Goal: Transaction & Acquisition: Purchase product/service

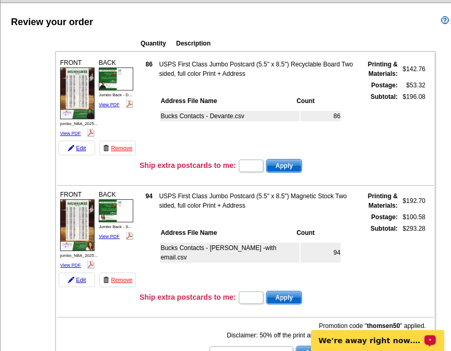
click at [237, 266] on div "Bucks Contacts - Stephanie -with email.csv 94" at bounding box center [257, 258] width 196 height 38
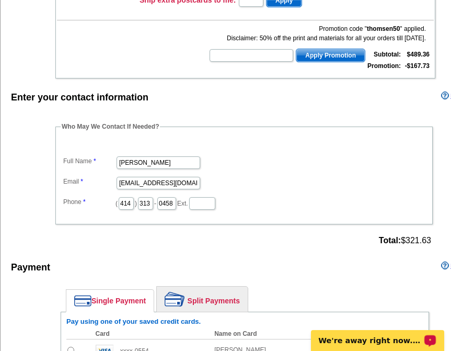
scroll to position [418, 0]
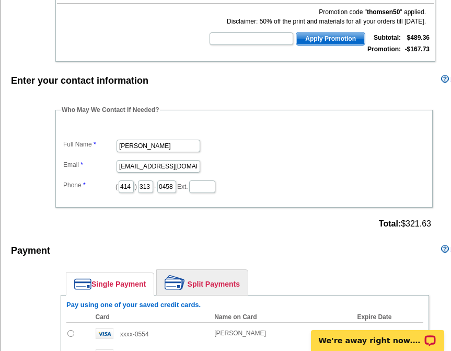
click at [199, 242] on div "Payment Learn more" at bounding box center [247, 253] width 492 height 22
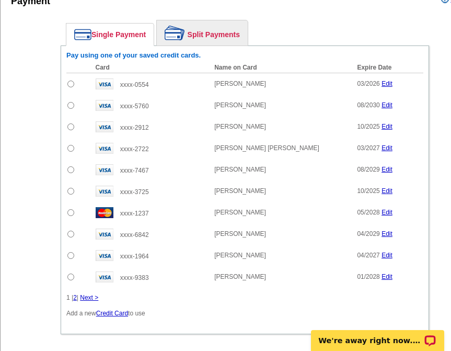
scroll to position [679, 0]
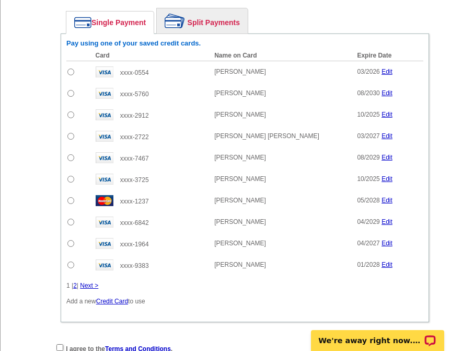
click at [77, 282] on link "2" at bounding box center [75, 285] width 4 height 7
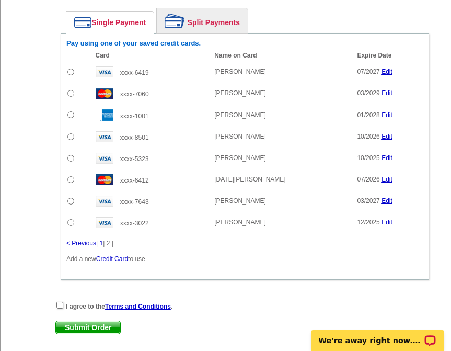
click at [212, 240] on div "Card Name on Card Expire Date Amount to Pay Add xxxx-6419 Patrick Martin 07/202…" at bounding box center [244, 156] width 357 height 213
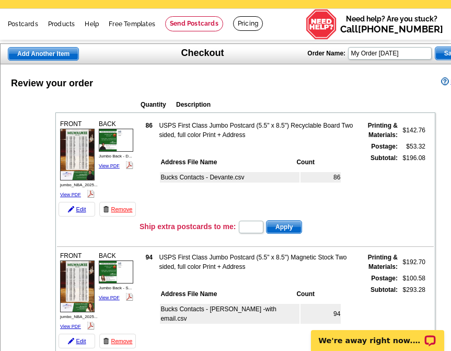
scroll to position [0, 0]
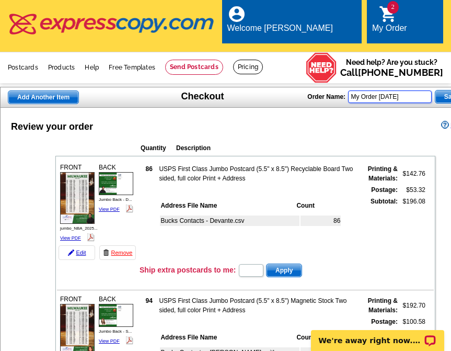
click at [408, 90] on input "My Order 2025-09-18" at bounding box center [390, 96] width 84 height 13
drag, startPoint x: 364, startPoint y: 86, endPoint x: 300, endPoint y: 86, distance: 63.2
click at [300, 87] on div "Add Another Item Checkout Order Name: My Order 2025-09-18 Save Order" at bounding box center [246, 97] width 493 height 21
type input "Sept Bucks - 2025"
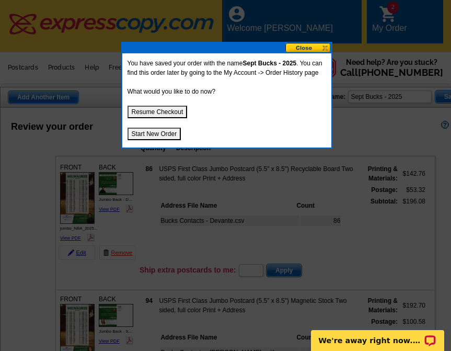
click at [167, 113] on button "Resume Checkout" at bounding box center [157, 112] width 60 height 13
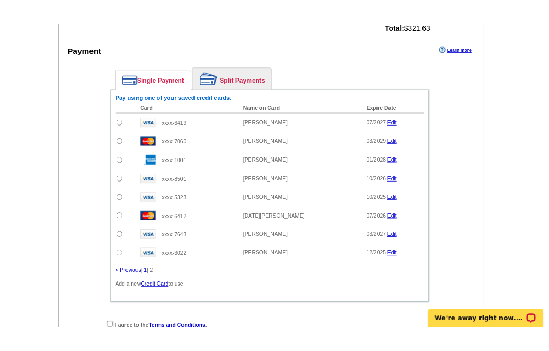
scroll to position [627, 0]
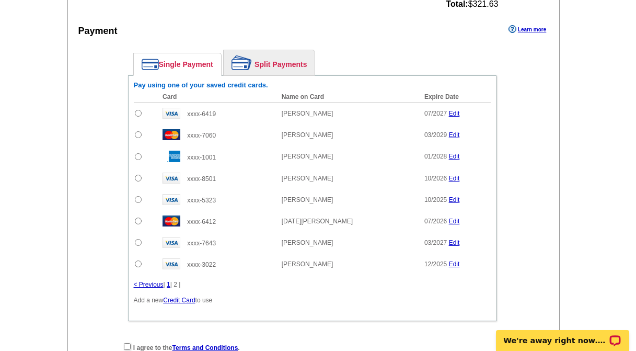
click at [170, 287] on link "1" at bounding box center [169, 284] width 4 height 7
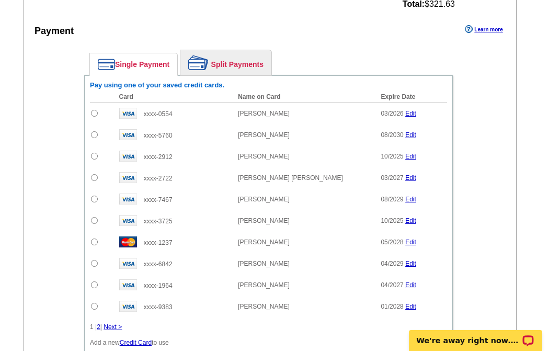
click at [232, 66] on link "Split Payments" at bounding box center [225, 62] width 91 height 25
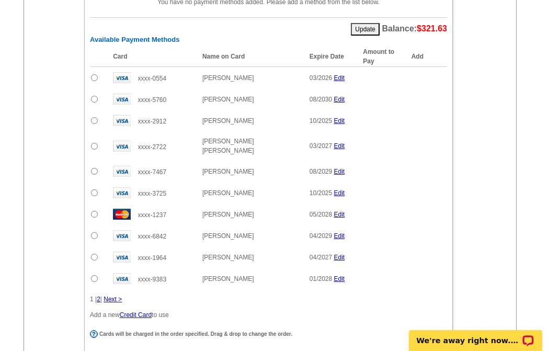
scroll to position [784, 0]
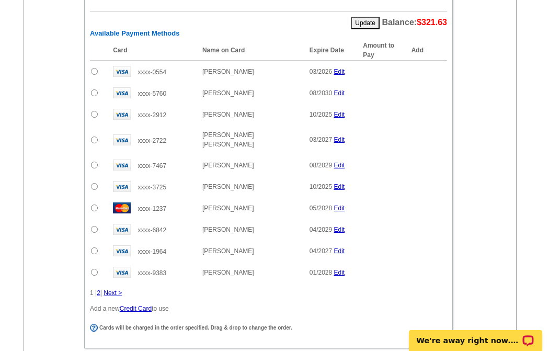
click at [95, 247] on input "radio" at bounding box center [94, 250] width 7 height 7
radio input "true"
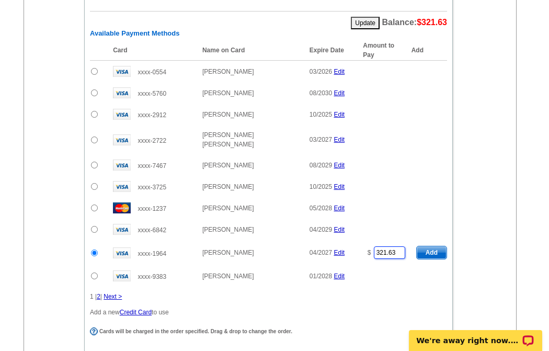
drag, startPoint x: 399, startPoint y: 248, endPoint x: 351, endPoint y: 249, distance: 47.6
click at [351, 249] on tr "xxxx-1964 Devante Daniels 04/2027 Edit $ 321.63 Add" at bounding box center [268, 252] width 357 height 25
click at [433, 246] on span "Add" at bounding box center [431, 252] width 30 height 13
type input "321.63"
radio input "false"
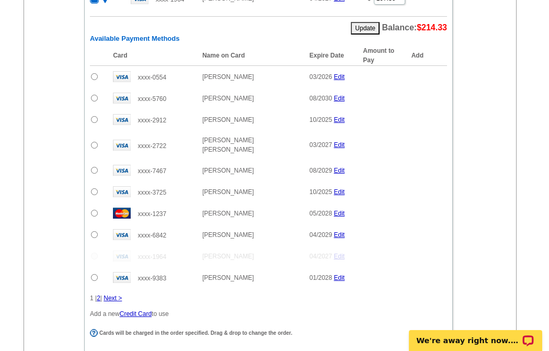
click at [112, 294] on link "Next >" at bounding box center [112, 297] width 18 height 7
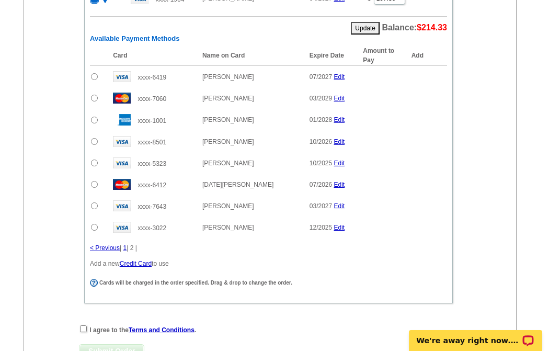
click at [95, 227] on input "radio" at bounding box center [94, 227] width 7 height 7
radio input "true"
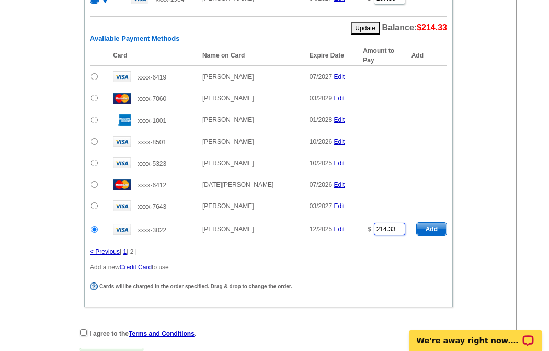
drag, startPoint x: 398, startPoint y: 228, endPoint x: 357, endPoint y: 233, distance: 41.0
click at [357, 233] on td "$ 214.33" at bounding box center [383, 228] width 53 height 25
click at [431, 229] on span "Add" at bounding box center [431, 229] width 30 height 13
type input "214.33"
radio input "false"
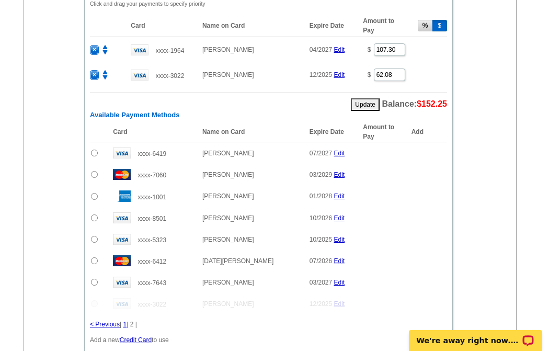
scroll to position [731, 0]
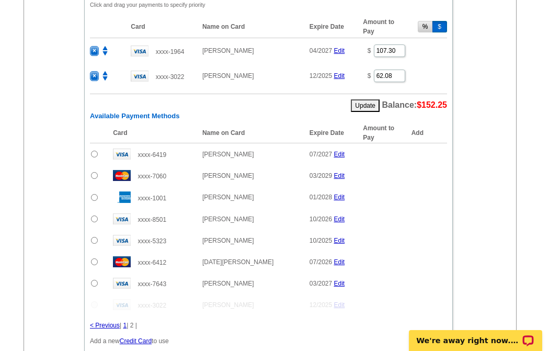
drag, startPoint x: 94, startPoint y: 281, endPoint x: 108, endPoint y: 284, distance: 13.9
click at [94, 281] on input "radio" at bounding box center [94, 283] width 7 height 7
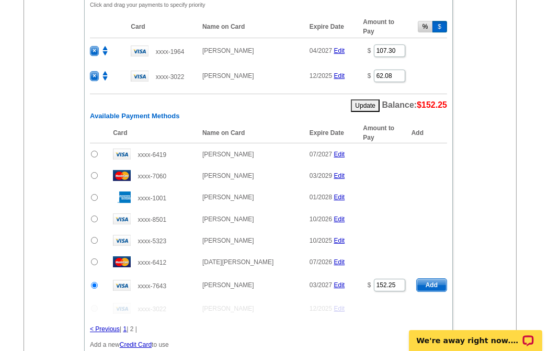
click at [57, 258] on div "Enter your contact information Learn more Who May We Contact If Needed? Full Na…" at bounding box center [270, 107] width 492 height 719
click at [432, 287] on span "Add" at bounding box center [431, 284] width 30 height 13
radio input "false"
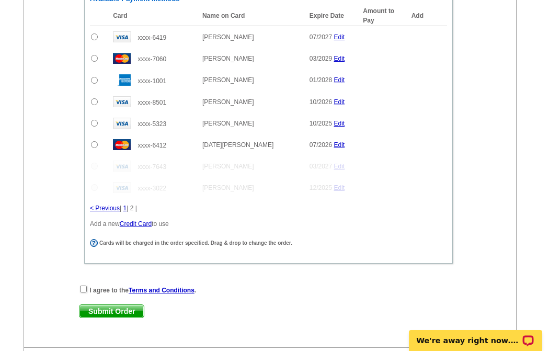
scroll to position [888, 0]
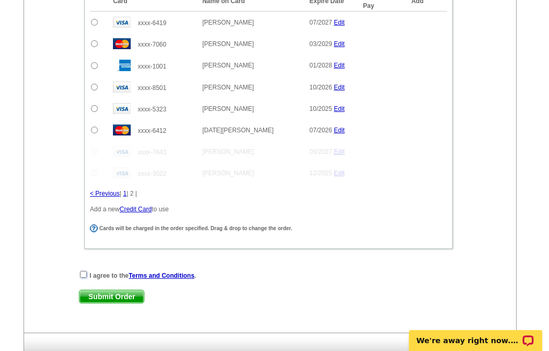
click at [83, 276] on input "checkbox" at bounding box center [83, 274] width 7 height 7
checkbox input "true"
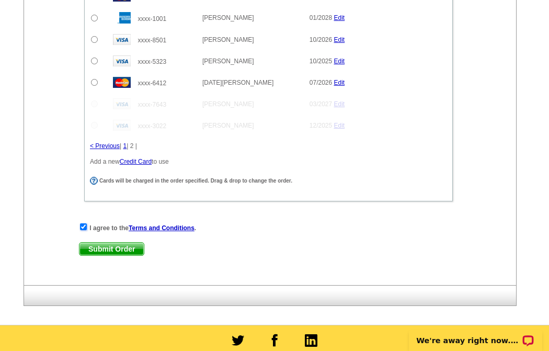
scroll to position [940, 0]
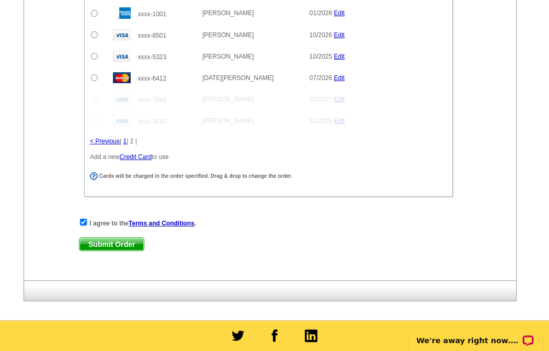
click at [112, 244] on span "Submit Order" at bounding box center [111, 244] width 64 height 13
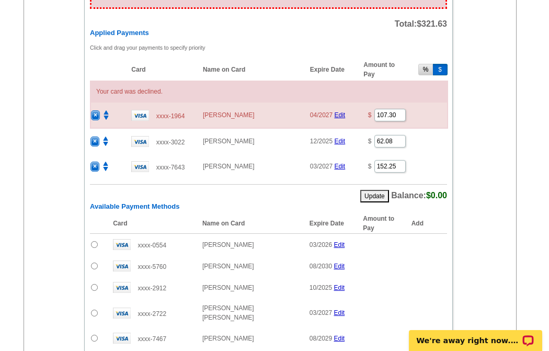
scroll to position [732, 0]
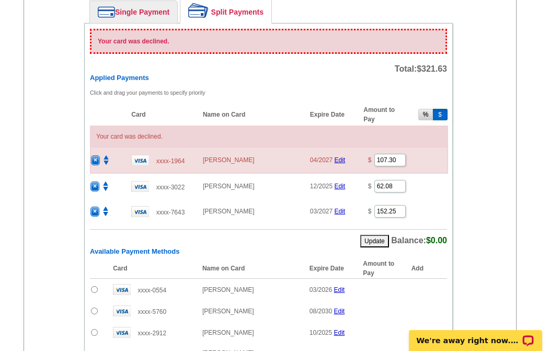
click at [92, 159] on span "×" at bounding box center [95, 160] width 8 height 9
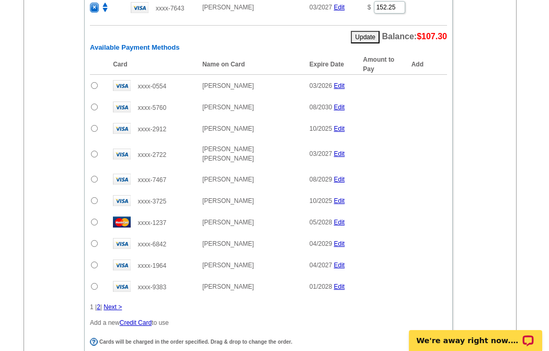
scroll to position [889, 0]
click at [115, 303] on link "Next >" at bounding box center [112, 306] width 18 height 7
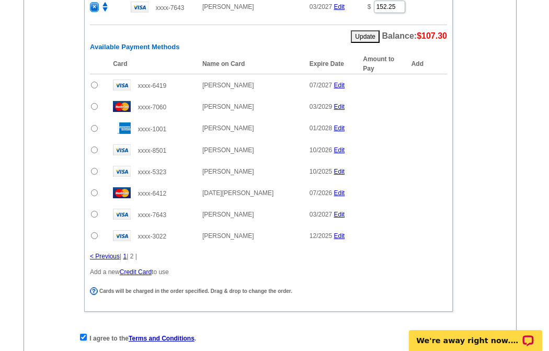
click at [91, 106] on input "radio" at bounding box center [94, 106] width 7 height 7
radio input "true"
type input "107.3"
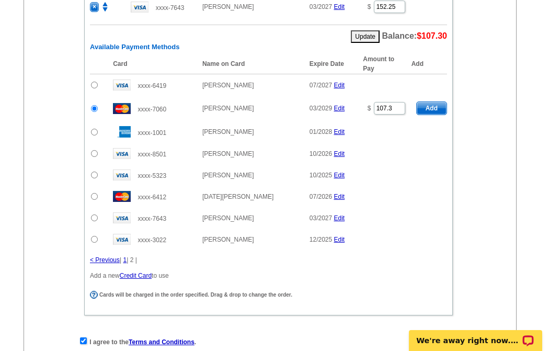
click at [431, 109] on span "Add" at bounding box center [431, 108] width 30 height 13
radio input "false"
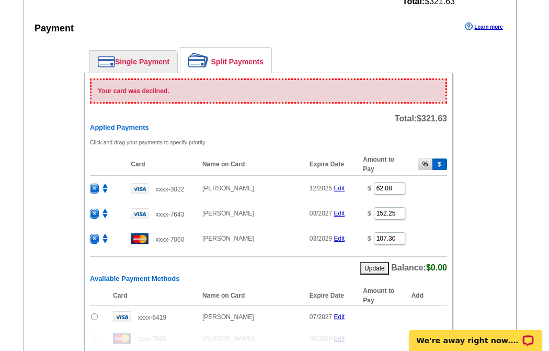
scroll to position [680, 0]
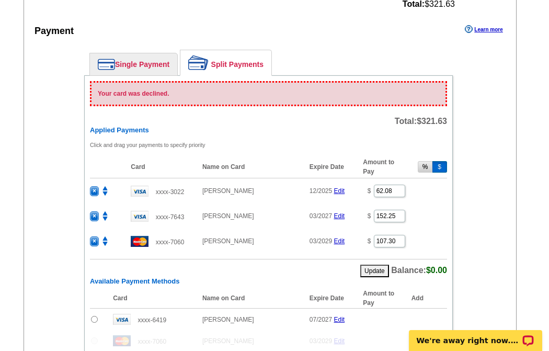
click at [103, 239] on img at bounding box center [104, 240] width 9 height 9
click at [105, 237] on img at bounding box center [104, 240] width 9 height 9
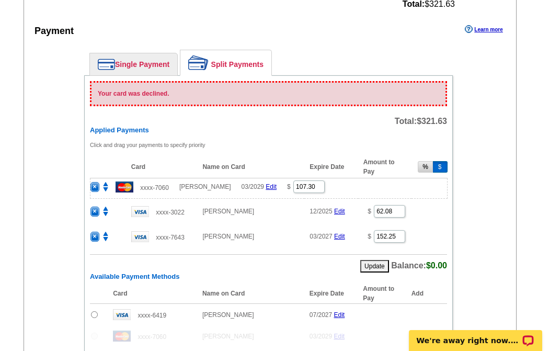
drag, startPoint x: 104, startPoint y: 237, endPoint x: 113, endPoint y: 184, distance: 53.5
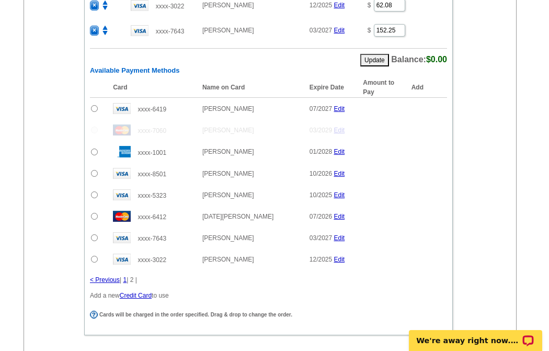
scroll to position [889, 0]
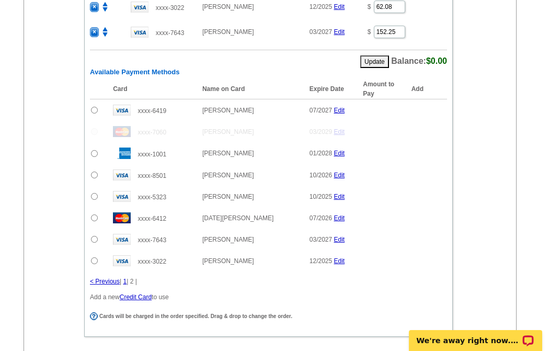
click at [126, 281] on link "1" at bounding box center [125, 280] width 4 height 7
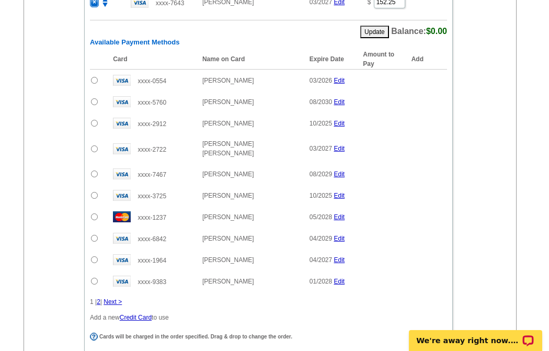
scroll to position [1046, 0]
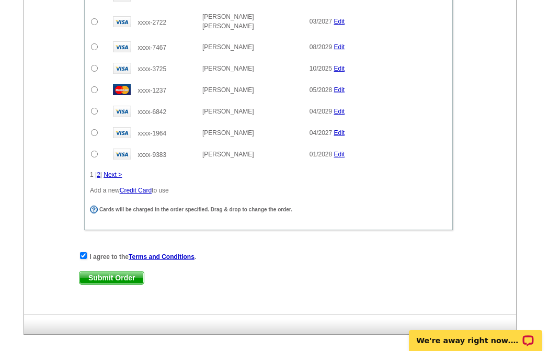
click at [113, 271] on span "Submit Order" at bounding box center [111, 277] width 64 height 13
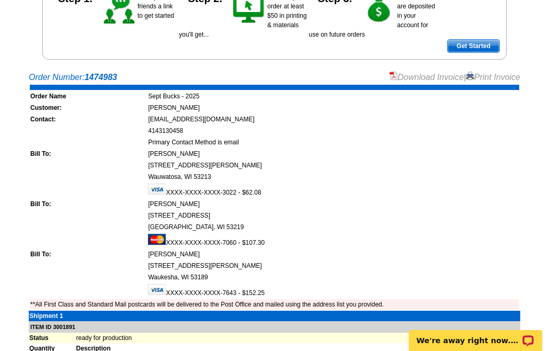
drag, startPoint x: 500, startPoint y: 77, endPoint x: 439, endPoint y: 283, distance: 214.6
click at [500, 77] on link "Print Invoice" at bounding box center [493, 77] width 54 height 9
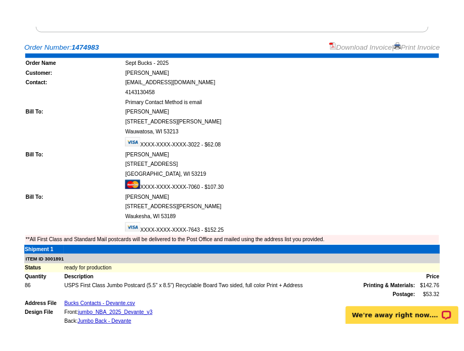
scroll to position [209, 0]
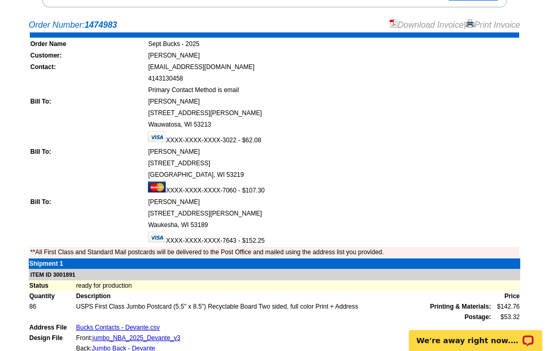
click at [9, 205] on main "Order Number: 1474983 Download Invoice | Print Invoice Order Name Sept Bucks - …" at bounding box center [274, 289] width 549 height 550
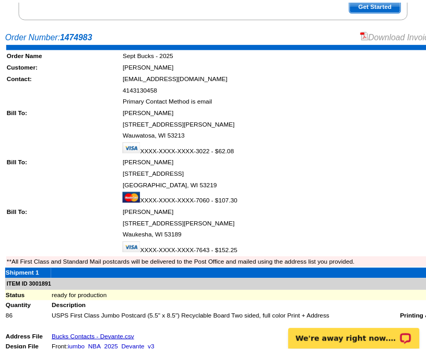
scroll to position [218, 0]
